Goal: Task Accomplishment & Management: Complete application form

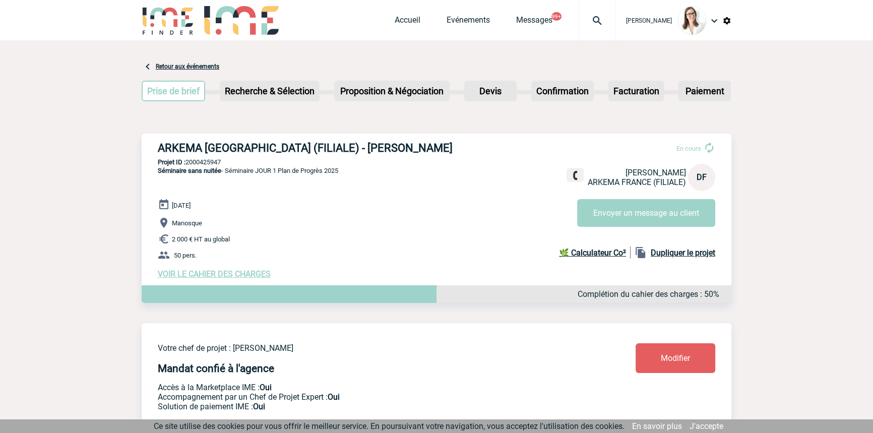
click at [398, 10] on div "Accueil Evénements Messages 99+ Projet, client Projet, client" at bounding box center [505, 20] width 221 height 40
click at [396, 20] on link "Accueil" at bounding box center [408, 22] width 26 height 14
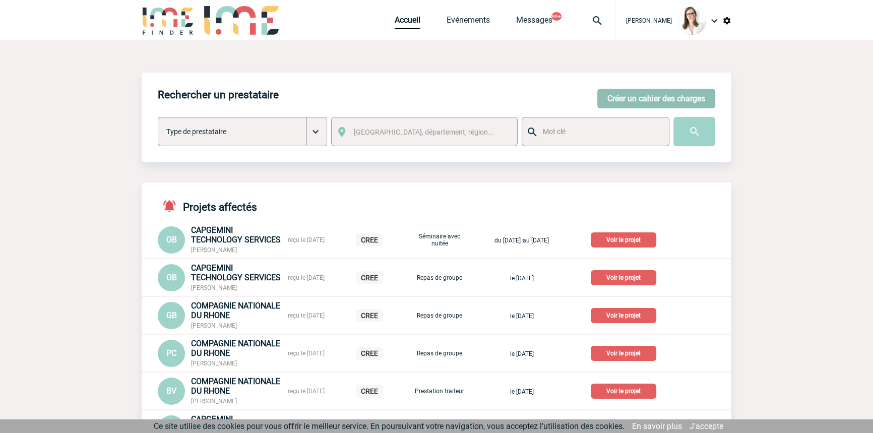
click at [617, 89] on button "Créer un cahier des charges" at bounding box center [656, 99] width 118 height 20
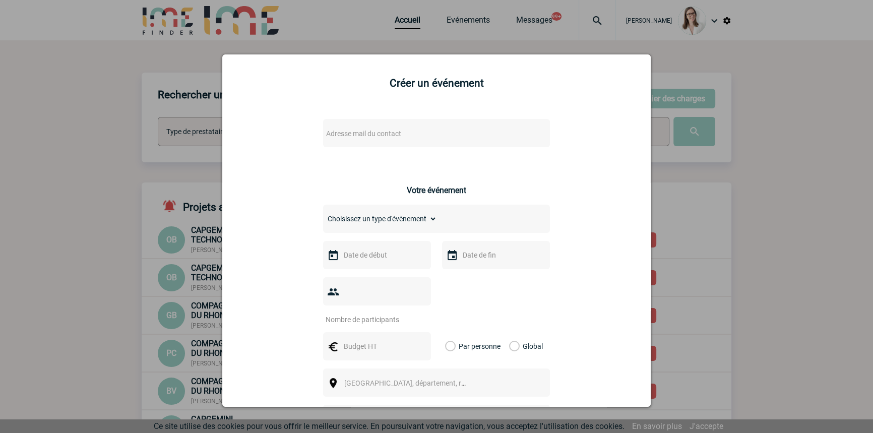
click at [333, 134] on span "Adresse mail du contact" at bounding box center [363, 134] width 75 height 8
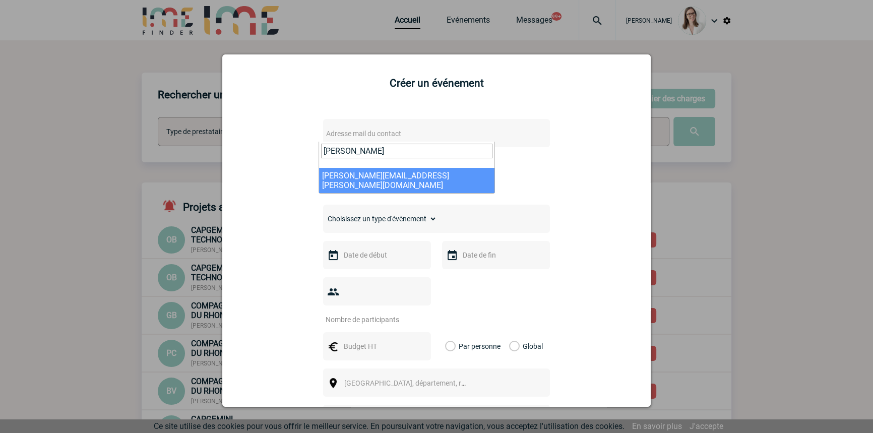
type input "[PERSON_NAME]"
select select "132609"
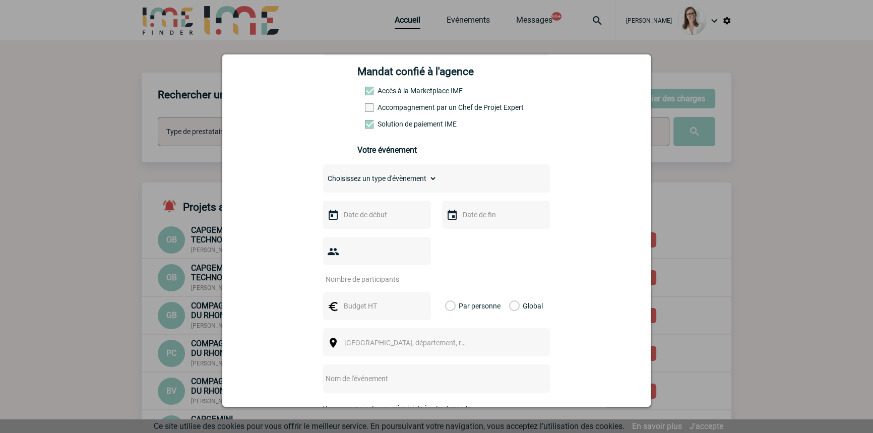
scroll to position [152, 0]
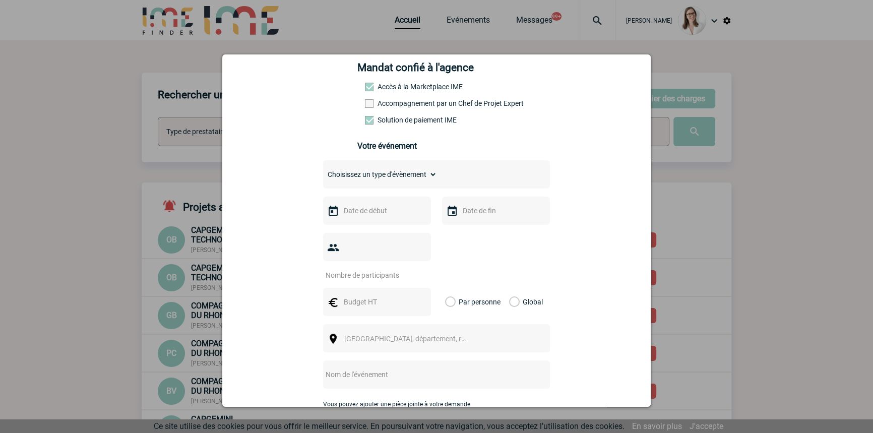
click at [398, 107] on label "Accompagnement par un Chef de Projet Expert" at bounding box center [387, 103] width 44 height 8
click at [0, 0] on input "Accompagnement par un Chef de Projet Expert" at bounding box center [0, 0] width 0 height 0
click at [391, 171] on select "Choisissez un type d'évènement Séminaire avec nuitée Séminaire sans nuitée Repa…" at bounding box center [380, 174] width 114 height 14
select select "2"
click at [323, 170] on select "Choisissez un type d'évènement Séminaire avec nuitée Séminaire sans nuitée Repa…" at bounding box center [380, 174] width 114 height 14
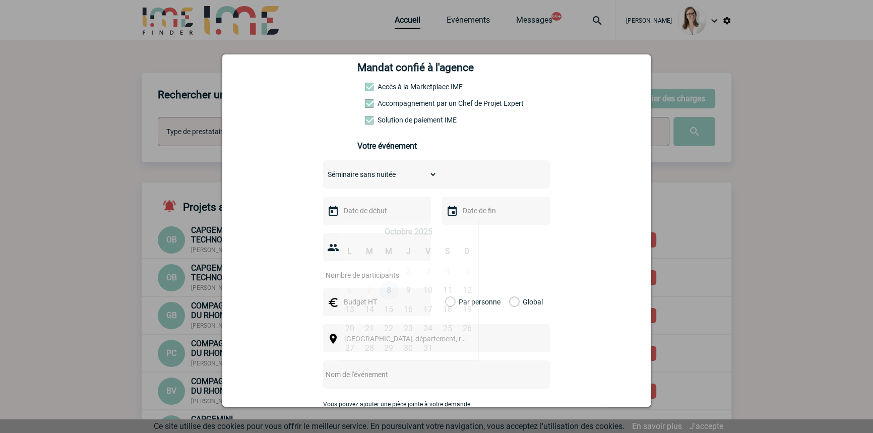
drag, startPoint x: 388, startPoint y: 216, endPoint x: 378, endPoint y: 230, distance: 17.8
click at [388, 216] on input "text" at bounding box center [376, 210] width 70 height 13
click at [466, 230] on span "Suivant" at bounding box center [469, 231] width 8 height 8
click at [409, 310] on link "13" at bounding box center [408, 309] width 19 height 18
type input "[DATE]"
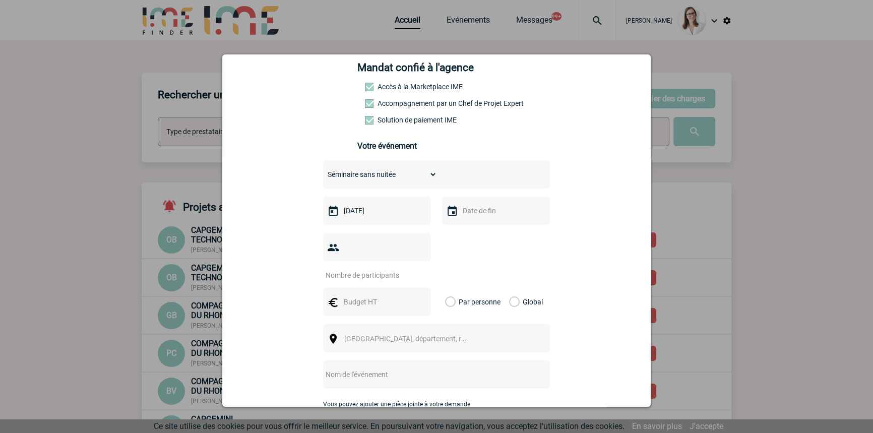
click at [468, 207] on div at bounding box center [496, 211] width 108 height 28
drag, startPoint x: 486, startPoint y: 218, endPoint x: 489, endPoint y: 228, distance: 11.0
click at [486, 217] on input "text" at bounding box center [495, 210] width 70 height 13
click at [529, 309] on link "13" at bounding box center [527, 309] width 19 height 18
type input "[DATE]"
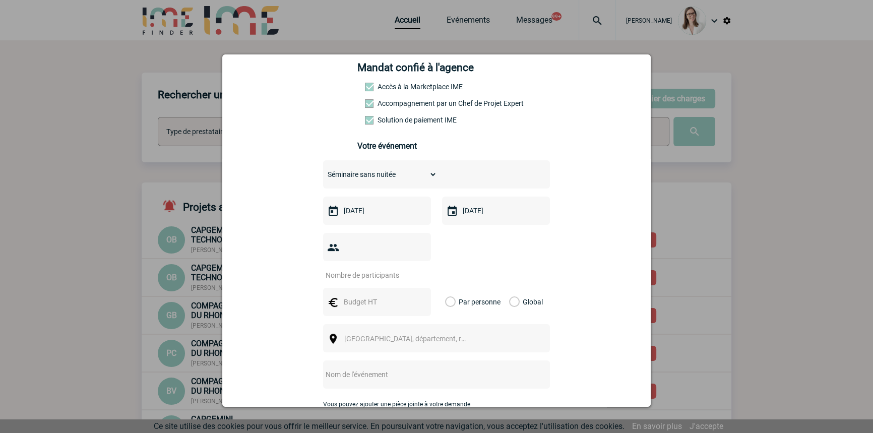
click at [380, 269] on input "number" at bounding box center [370, 275] width 95 height 13
type input "40"
click at [349, 294] on div at bounding box center [377, 302] width 108 height 28
click at [363, 295] on input "text" at bounding box center [376, 301] width 70 height 13
click at [373, 295] on input "text" at bounding box center [376, 301] width 70 height 13
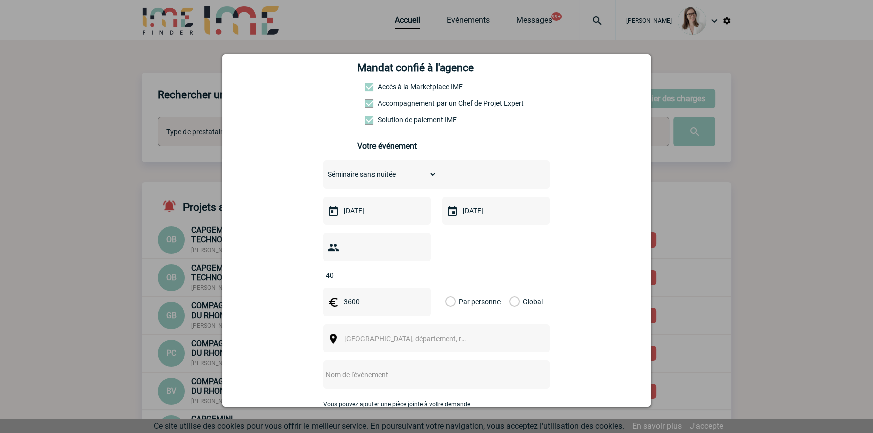
type input "3600"
click at [515, 288] on label "Global" at bounding box center [512, 302] width 7 height 28
click at [0, 0] on input "Global" at bounding box center [0, 0] width 0 height 0
click at [415, 332] on span "[GEOGRAPHIC_DATA], département, région..." at bounding box center [409, 339] width 139 height 14
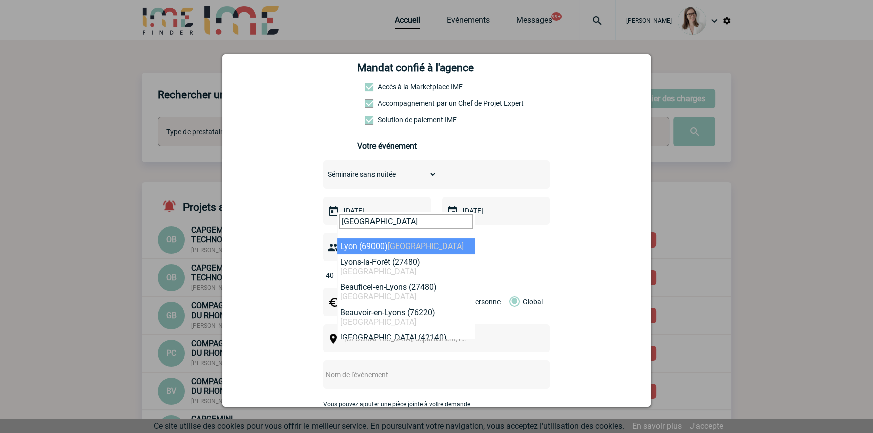
type input "[GEOGRAPHIC_DATA]"
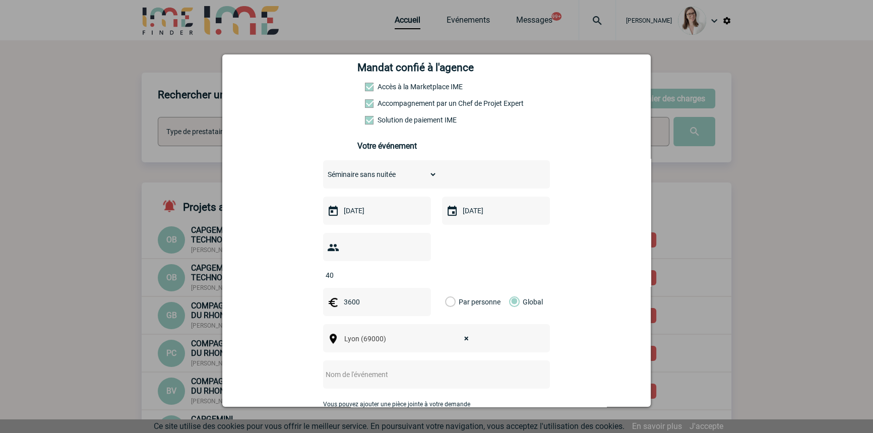
select select "36544"
click at [352, 368] on input "text" at bounding box center [423, 374] width 200 height 13
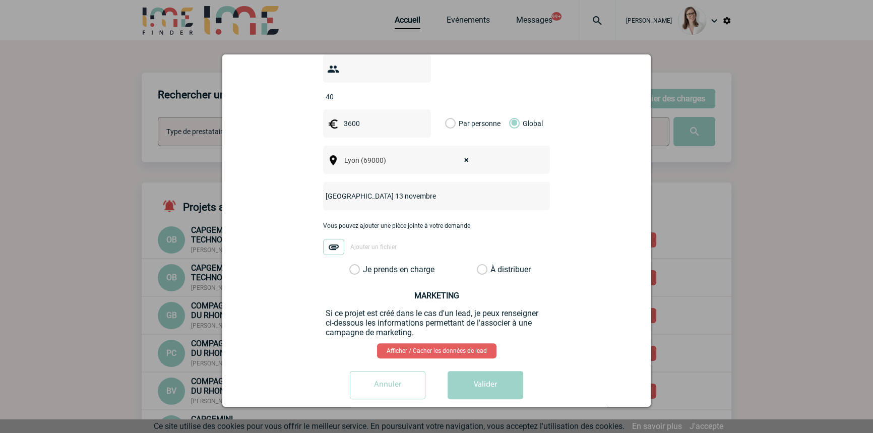
type input "[GEOGRAPHIC_DATA] 13 novembre"
click at [366, 265] on label "Je prends en charge" at bounding box center [357, 270] width 17 height 10
click at [0, 0] on input "Je prends en charge" at bounding box center [0, 0] width 0 height 0
click at [470, 352] on div "[PERSON_NAME][EMAIL_ADDRESS][PERSON_NAME][DOMAIN_NAME] [PERSON_NAME][EMAIL_ADDR…" at bounding box center [436, 93] width 403 height 628
click at [495, 373] on button "Valider" at bounding box center [485, 385] width 76 height 28
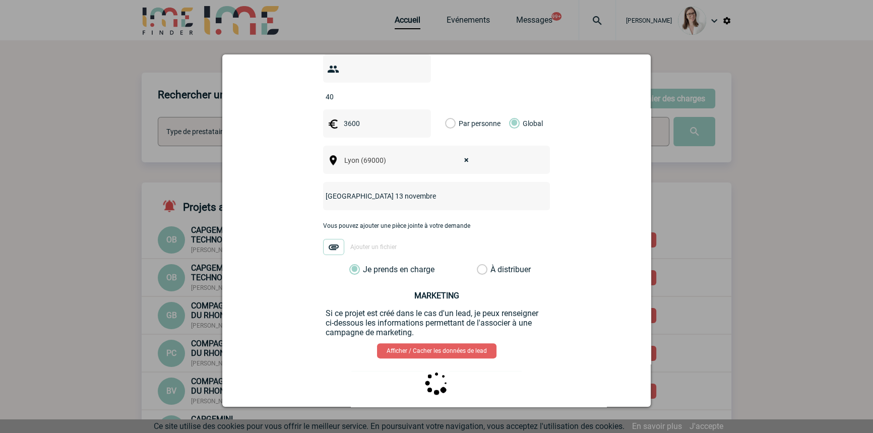
scroll to position [0, 0]
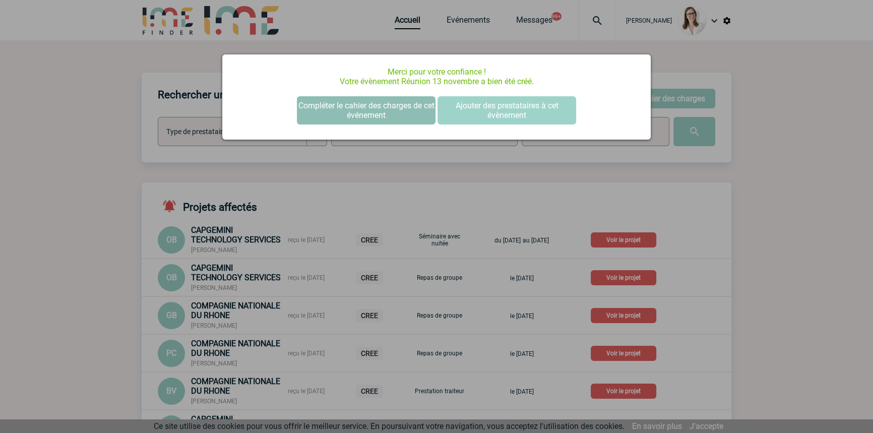
drag, startPoint x: 415, startPoint y: 99, endPoint x: 419, endPoint y: 132, distance: 33.4
click at [415, 99] on button "Compléter le cahier des charges de cet événement" at bounding box center [366, 110] width 139 height 28
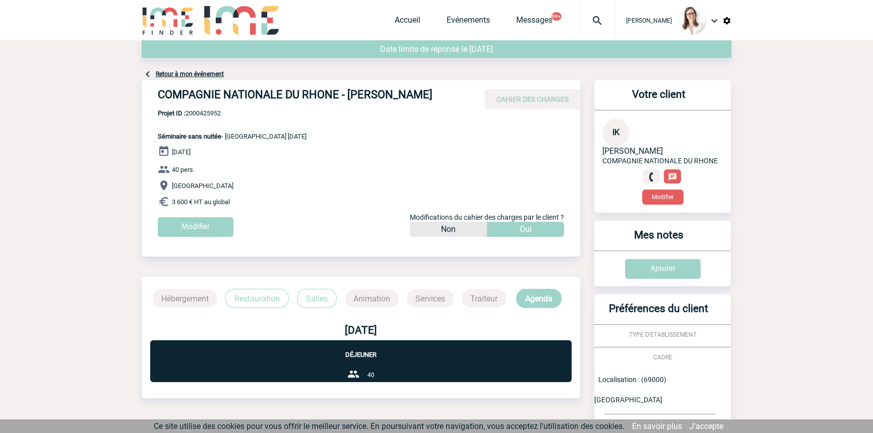
click at [203, 111] on span "Projet ID : 2000425952" at bounding box center [232, 113] width 149 height 8
click at [203, 110] on span "Projet ID : 2000425952" at bounding box center [232, 113] width 149 height 8
copy span "2000425952"
